Goal: Find specific page/section: Find specific page/section

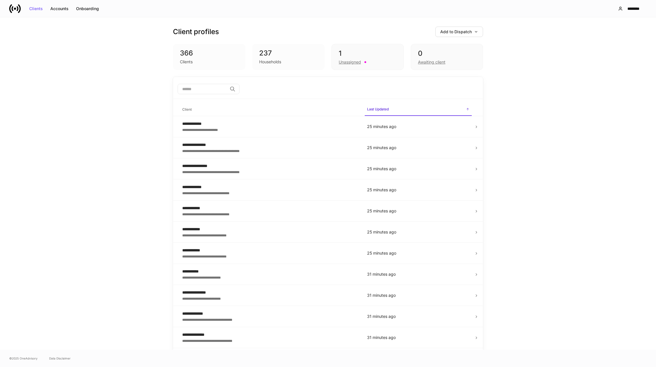
click at [198, 89] on input "search" at bounding box center [203, 89] width 50 height 10
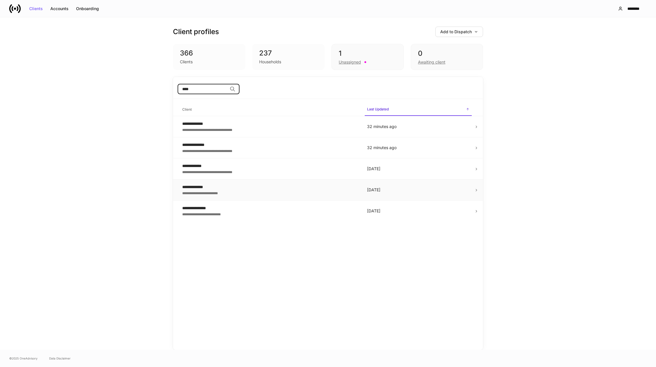
type input "****"
click at [198, 187] on div "**********" at bounding box center [270, 187] width 176 height 6
